Goal: Check status: Check status

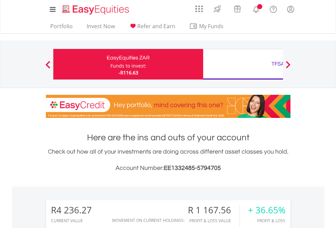
scroll to position [65, 107]
click at [110, 64] on div "Funds to invest:" at bounding box center [128, 65] width 36 height 7
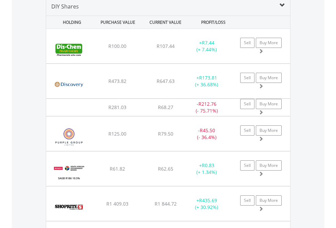
scroll to position [656, 0]
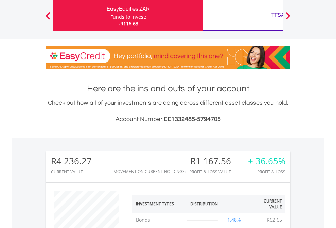
scroll to position [65, 107]
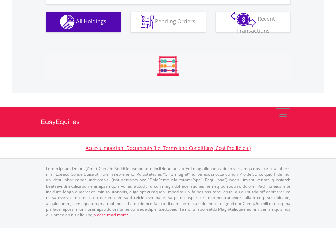
scroll to position [65, 107]
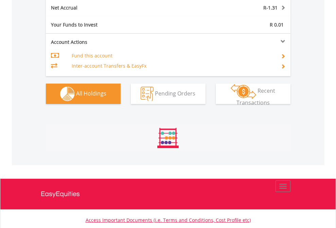
scroll to position [65, 107]
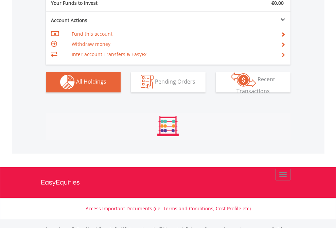
scroll to position [672, 0]
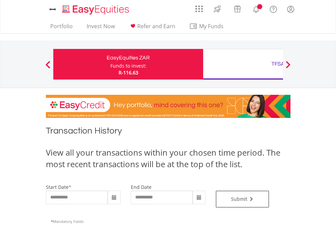
type input "**********"
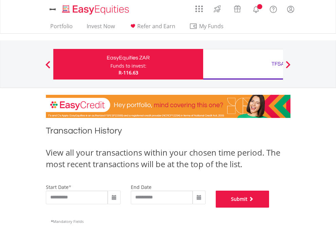
click at [269, 208] on button "Submit" at bounding box center [243, 199] width 54 height 17
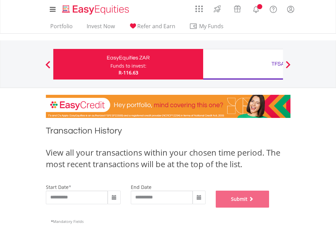
scroll to position [275, 0]
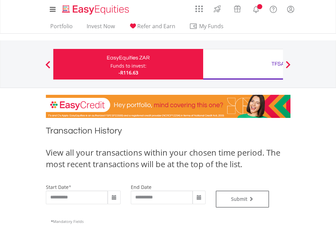
click at [243, 64] on div "TFSA" at bounding box center [278, 64] width 142 height 10
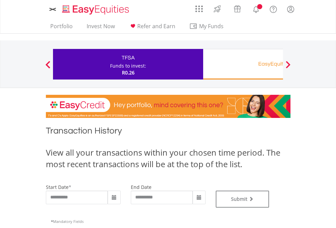
type input "**********"
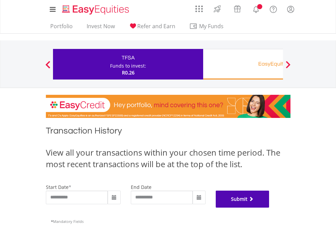
click at [269, 208] on button "Submit" at bounding box center [243, 199] width 54 height 17
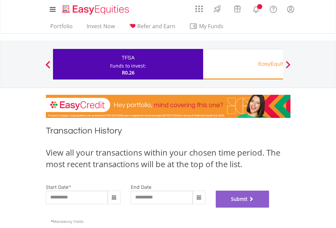
scroll to position [275, 0]
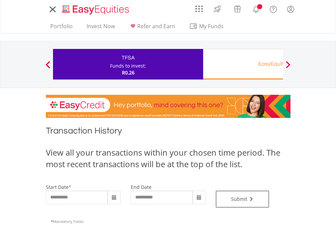
click at [243, 64] on div "EasyEquities RA" at bounding box center [278, 64] width 142 height 10
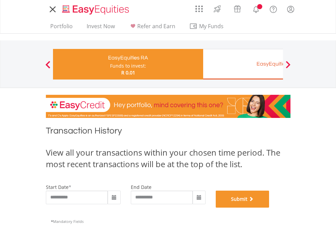
click at [269, 208] on button "Submit" at bounding box center [243, 199] width 54 height 17
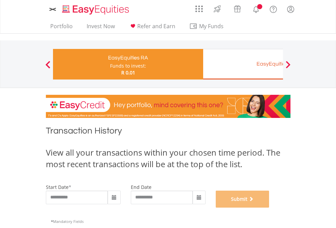
scroll to position [275, 0]
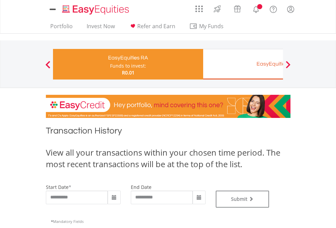
click at [243, 64] on div "EasyEquities EUR" at bounding box center [278, 64] width 142 height 10
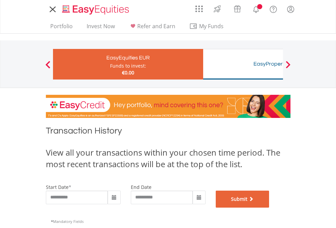
click at [269, 208] on button "Submit" at bounding box center [243, 199] width 54 height 17
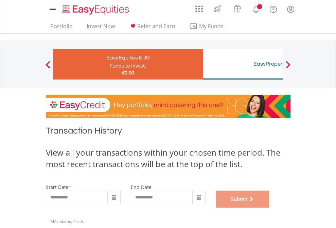
scroll to position [275, 0]
